Goal: Task Accomplishment & Management: Manage account settings

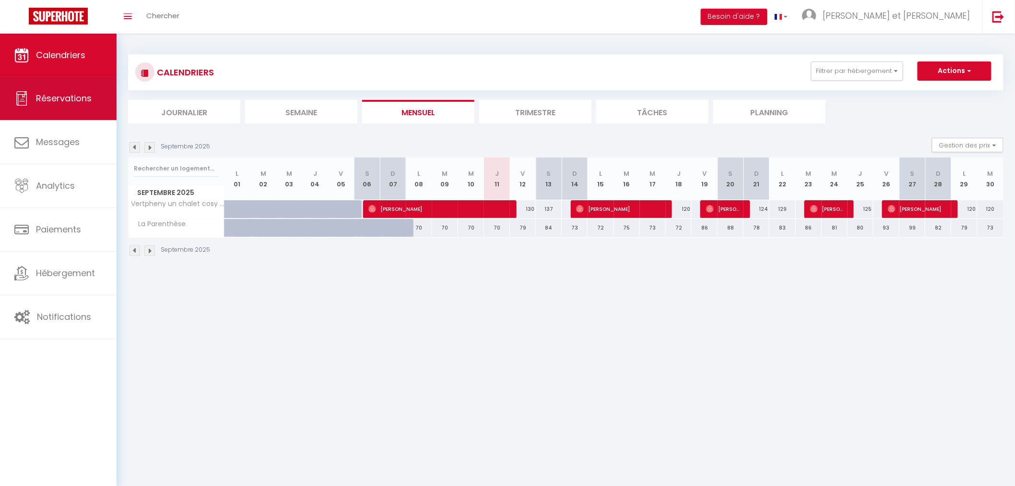
click at [56, 101] on span "Réservations" at bounding box center [64, 98] width 56 height 12
select select "not_cancelled"
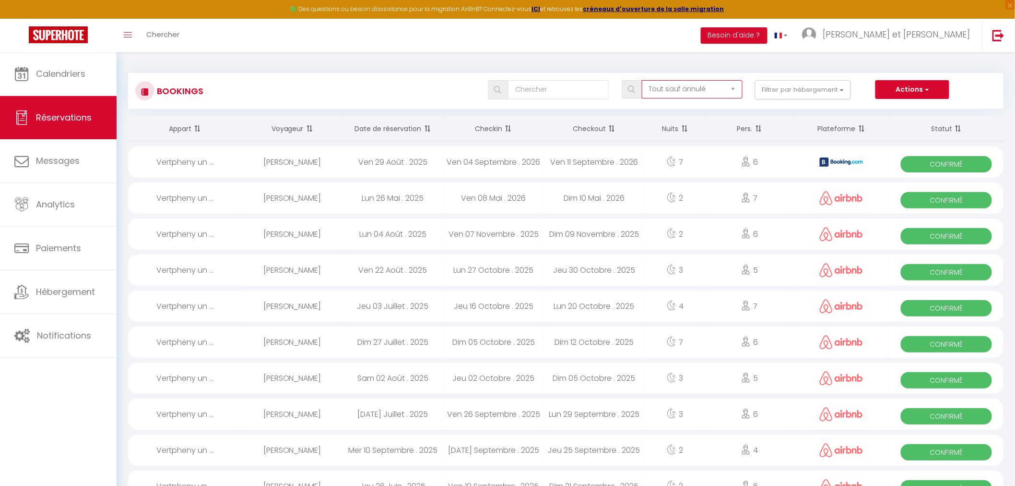
click at [706, 91] on select "Tous les statuts Annulé Confirmé Non Confirmé Tout sauf annulé No Show Request" at bounding box center [692, 89] width 101 height 18
click at [643, 80] on select "Tous les statuts Annulé Confirmé Non Confirmé Tout sauf annulé No Show Request" at bounding box center [692, 89] width 101 height 18
click at [800, 94] on button "Filtrer par hébergement" at bounding box center [803, 89] width 96 height 19
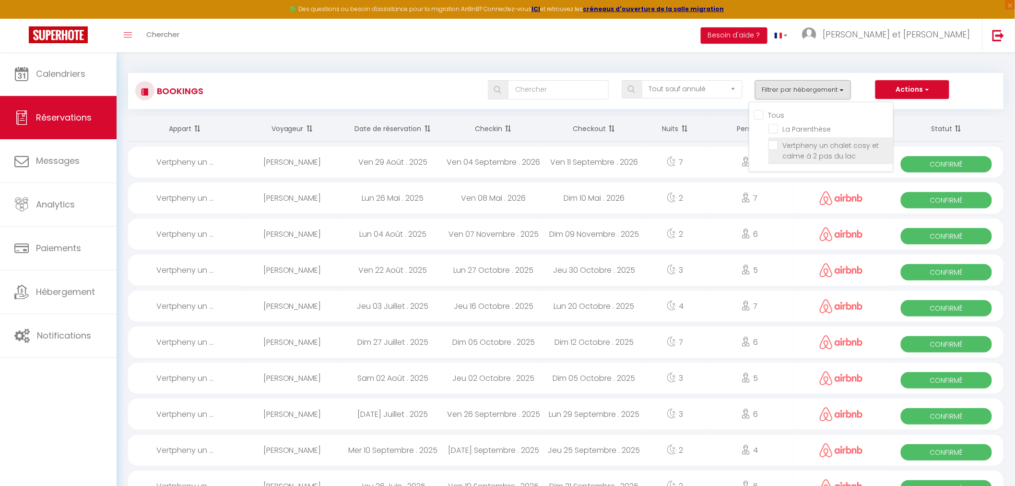
click at [775, 143] on input "Vertpheny un chalet cosy et calme à 2 pas du lac" at bounding box center [831, 145] width 125 height 10
checkbox input "true"
checkbox input "false"
click at [917, 89] on button "Actions" at bounding box center [913, 89] width 74 height 19
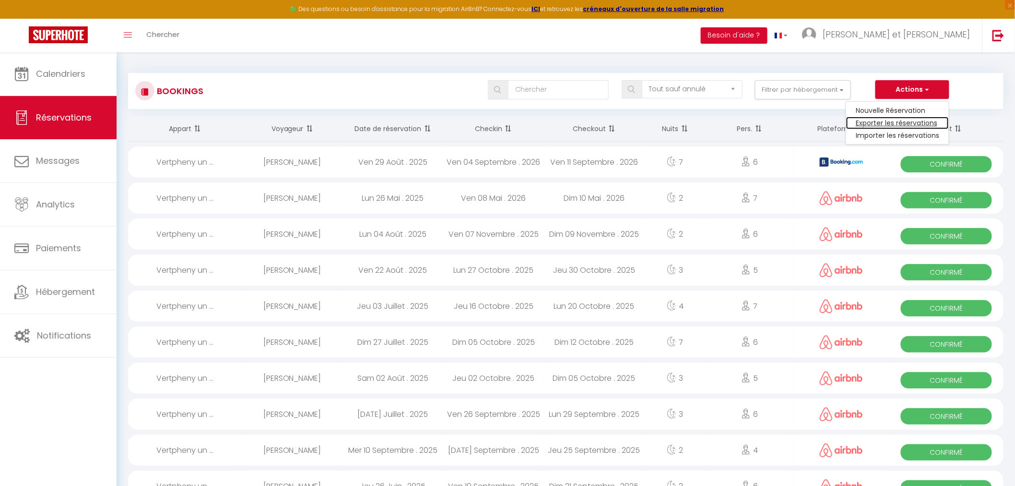
click at [901, 123] on link "Exporter les réservations" at bounding box center [897, 123] width 103 height 12
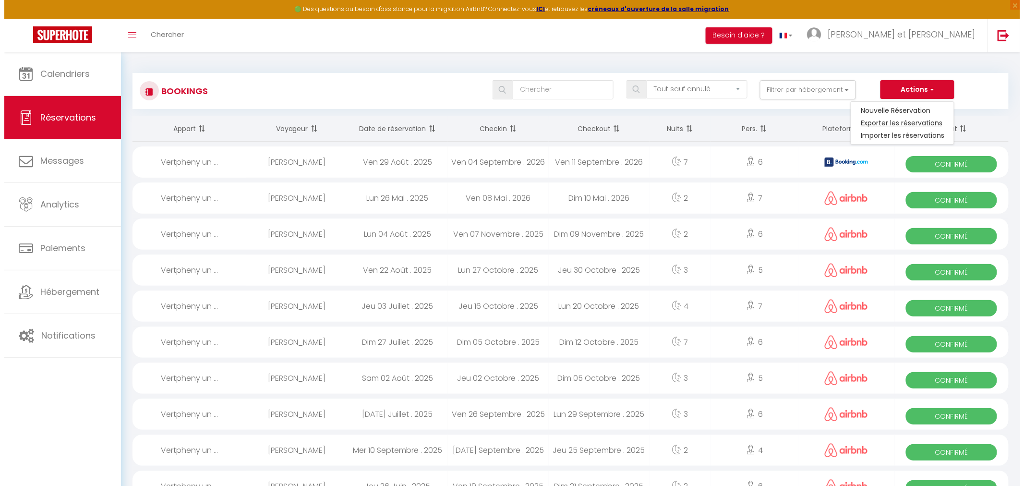
type input "[PERSON_NAME][EMAIL_ADDRESS][PERSON_NAME][DOMAIN_NAME]"
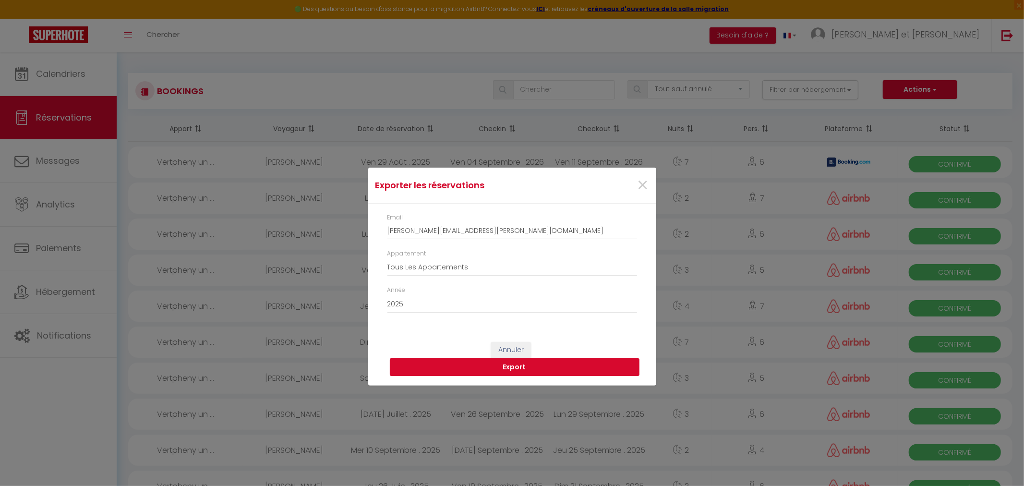
click at [520, 366] on button "Export" at bounding box center [515, 367] width 250 height 18
